Goal: Information Seeking & Learning: Learn about a topic

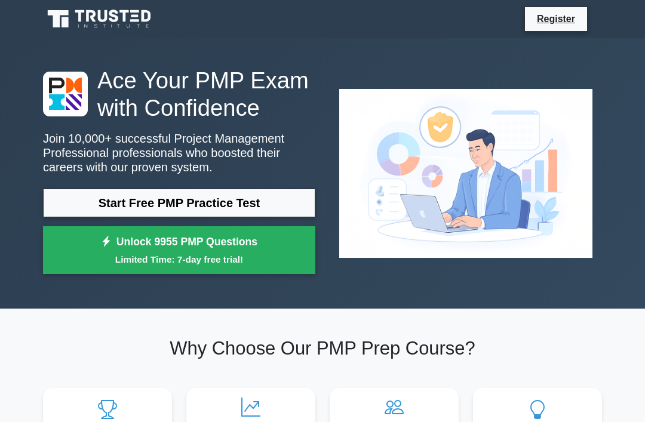
click at [270, 217] on link "Start Free PMP Practice Test" at bounding box center [179, 203] width 272 height 29
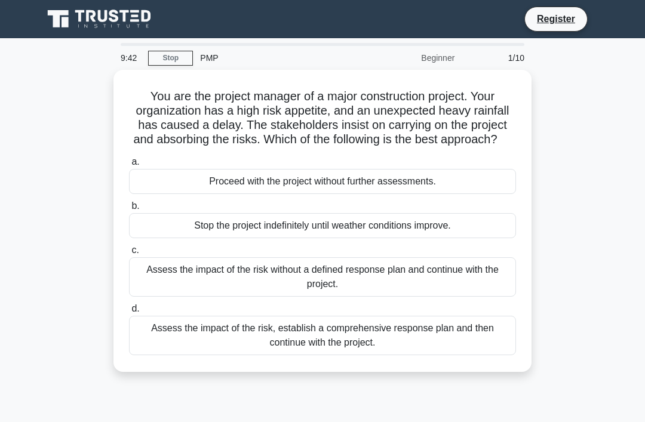
click at [190, 355] on div "Assess the impact of the risk, establish a comprehensive response plan and then…" at bounding box center [322, 335] width 387 height 39
click at [129, 313] on input "d. Assess the impact of the risk, establish a comprehensive response plan and t…" at bounding box center [129, 309] width 0 height 8
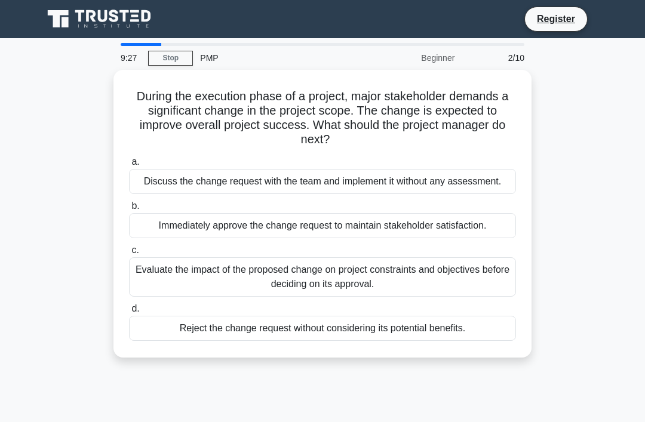
click at [192, 297] on div "Evaluate the impact of the proposed change on project constraints and objective…" at bounding box center [322, 276] width 387 height 39
click at [129, 254] on input "c. Evaluate the impact of the proposed change on project constraints and object…" at bounding box center [129, 251] width 0 height 8
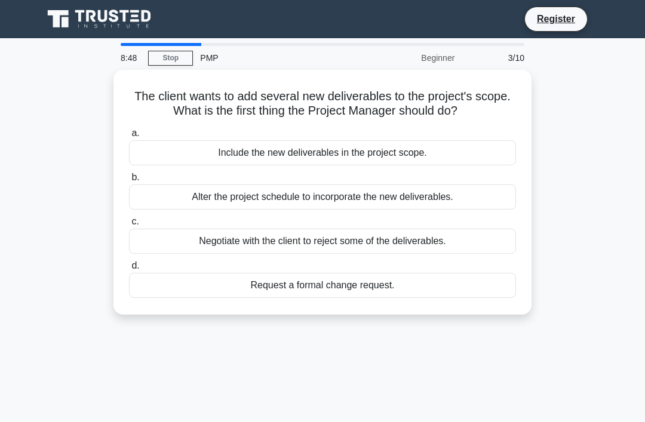
click at [281, 285] on div "Request a formal change request." at bounding box center [322, 285] width 387 height 25
click at [129, 270] on input "d. Request a formal change request." at bounding box center [129, 266] width 0 height 8
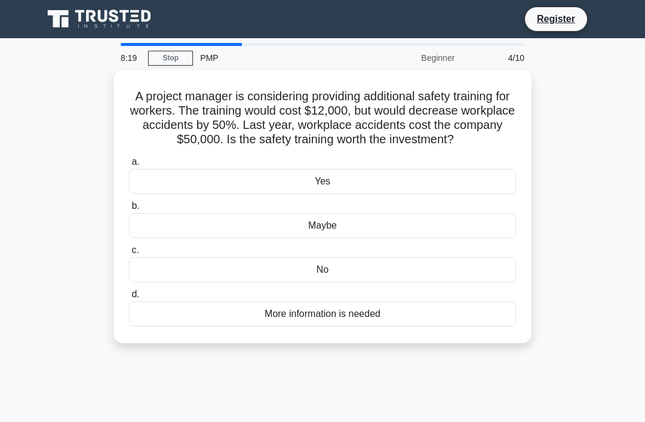
click at [257, 194] on div "Yes" at bounding box center [322, 181] width 387 height 25
click at [129, 166] on input "a. Yes" at bounding box center [129, 162] width 0 height 8
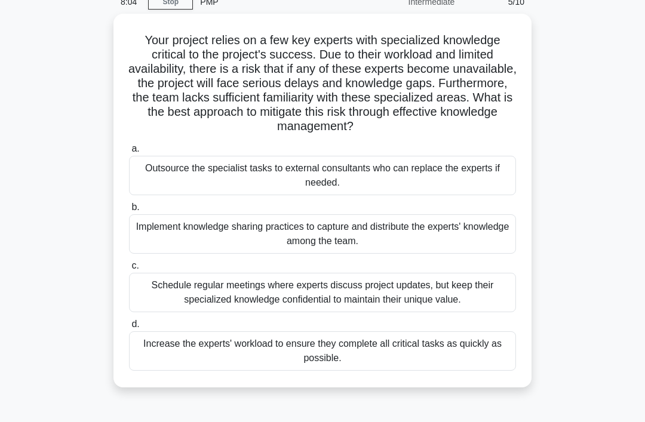
scroll to position [56, 0]
click at [351, 254] on div "Implement knowledge sharing practices to capture and distribute the experts' kn…" at bounding box center [322, 234] width 387 height 39
click at [129, 212] on input "b. Implement knowledge sharing practices to capture and distribute the experts'…" at bounding box center [129, 208] width 0 height 8
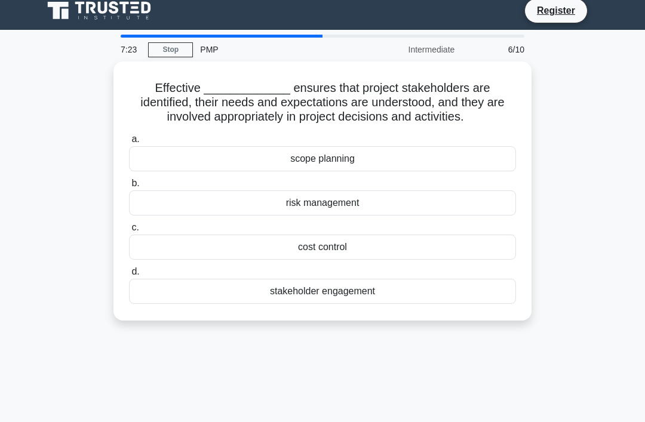
scroll to position [0, 0]
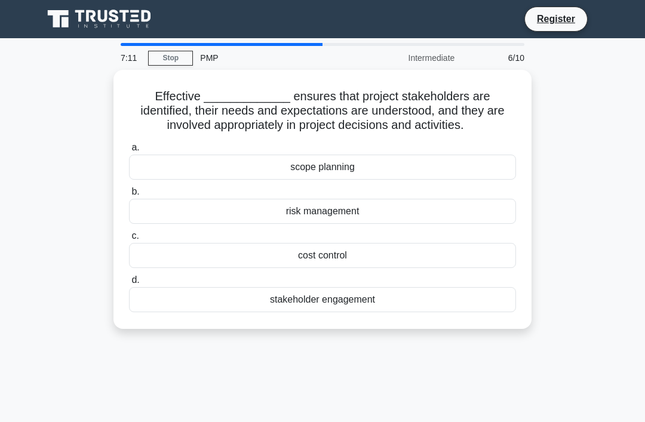
click at [304, 311] on div "stakeholder engagement" at bounding box center [322, 299] width 387 height 25
click at [129, 284] on input "d. stakeholder engagement" at bounding box center [129, 281] width 0 height 8
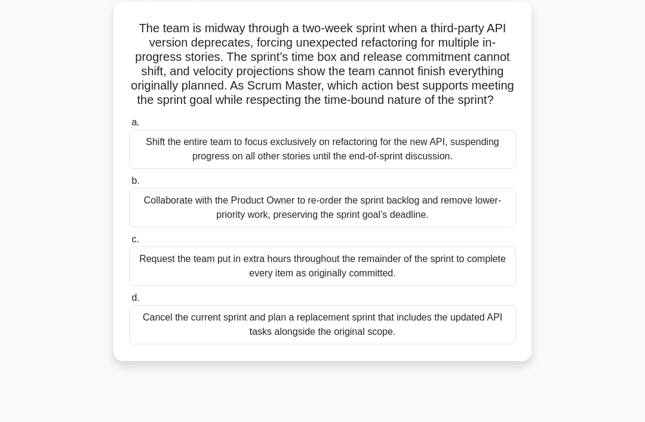
scroll to position [70, 0]
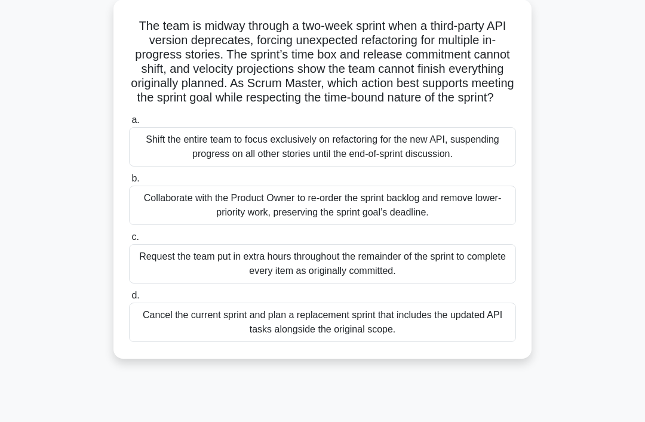
click at [317, 225] on div "Collaborate with the Product Owner to re-order the sprint backlog and remove lo…" at bounding box center [322, 205] width 387 height 39
click at [129, 183] on input "b. Collaborate with the Product Owner to re-order the sprint backlog and remove…" at bounding box center [129, 179] width 0 height 8
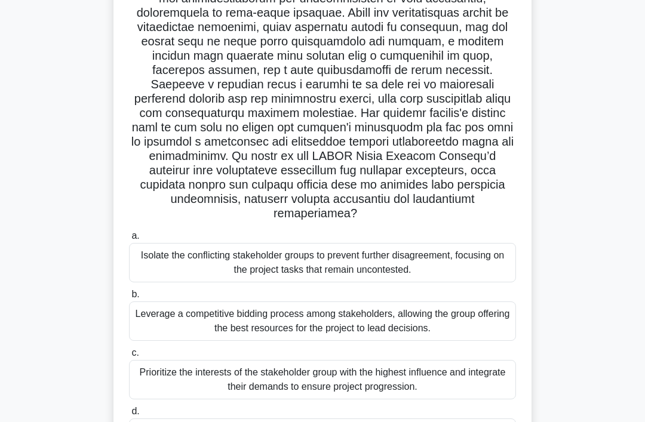
scroll to position [204, 0]
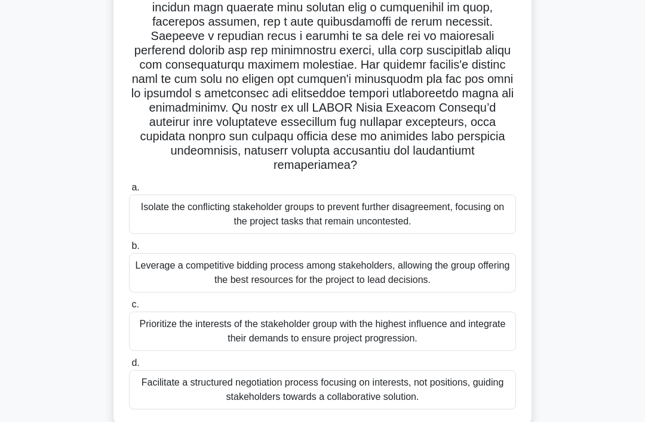
click at [182, 406] on div "Facilitate a structured negotiation process focusing on interests, not position…" at bounding box center [322, 389] width 387 height 39
click at [129, 367] on input "d. Facilitate a structured negotiation process focusing on interests, not posit…" at bounding box center [129, 364] width 0 height 8
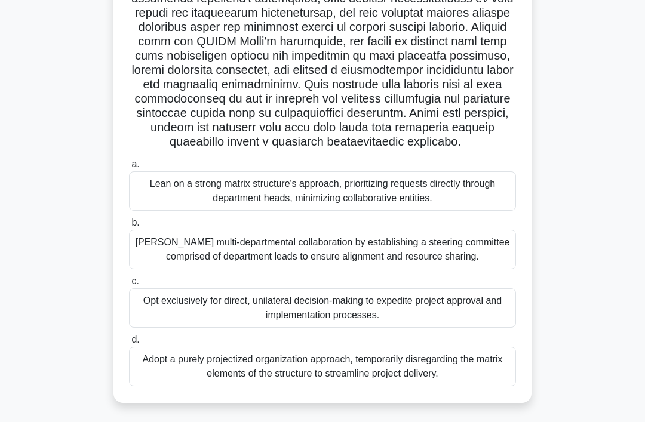
scroll to position [232, 0]
click at [450, 211] on div "Lean on a strong matrix structure's approach, prioritizing requests directly th…" at bounding box center [322, 190] width 387 height 39
click at [129, 168] on input "a. Lean on a strong matrix structure's approach, prioritizing requests directly…" at bounding box center [129, 165] width 0 height 8
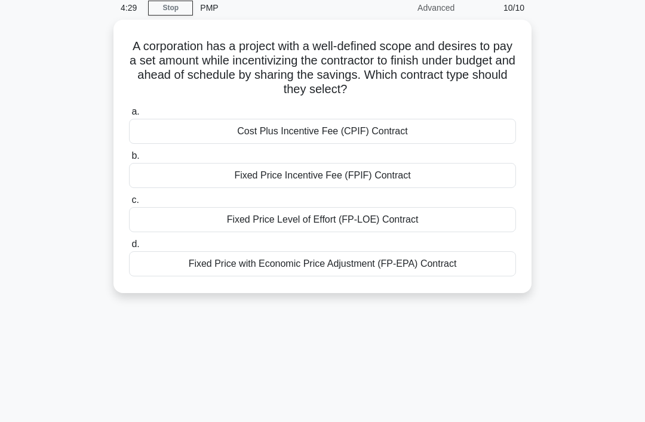
scroll to position [0, 0]
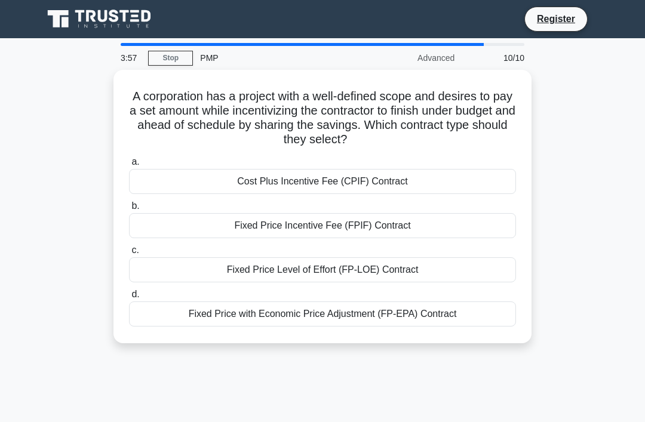
click at [428, 187] on div "Cost Plus Incentive Fee (CPIF) Contract" at bounding box center [322, 181] width 387 height 25
click at [129, 166] on input "a. Cost Plus Incentive Fee (CPIF) Contract" at bounding box center [129, 162] width 0 height 8
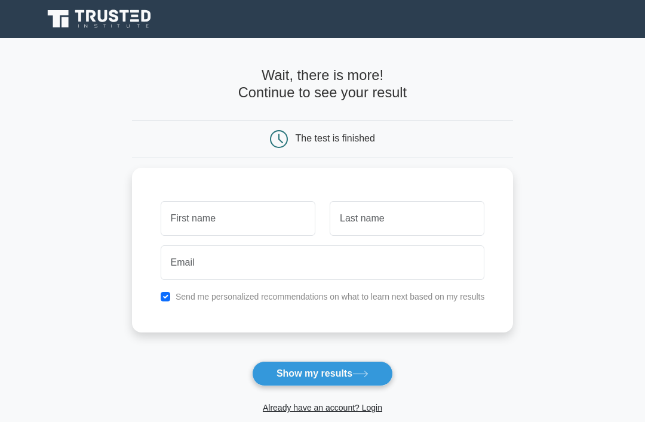
click at [305, 410] on link "Already have an account? Login" at bounding box center [322, 408] width 119 height 10
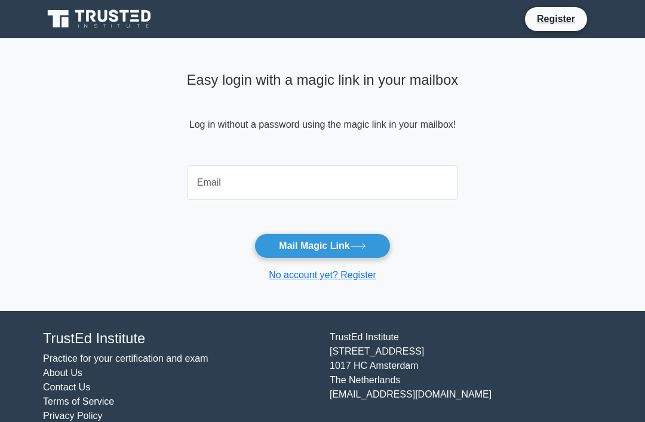
click at [275, 192] on input "email" at bounding box center [322, 182] width 271 height 35
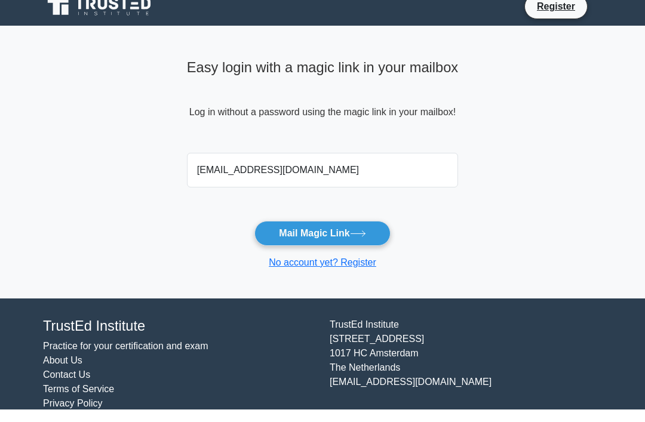
scroll to position [13, 0]
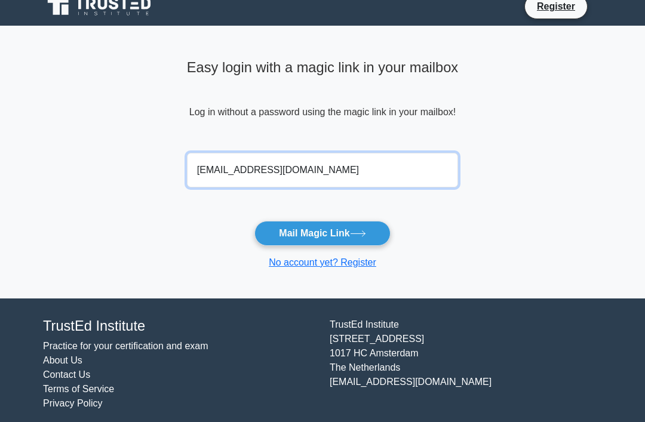
type input "samykhawla@yahoo.com"
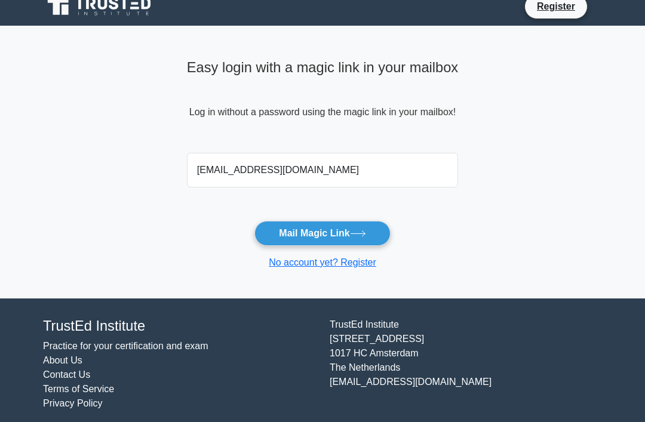
click at [357, 240] on button "Mail Magic Link" at bounding box center [322, 233] width 136 height 25
